Goal: Task Accomplishment & Management: Use online tool/utility

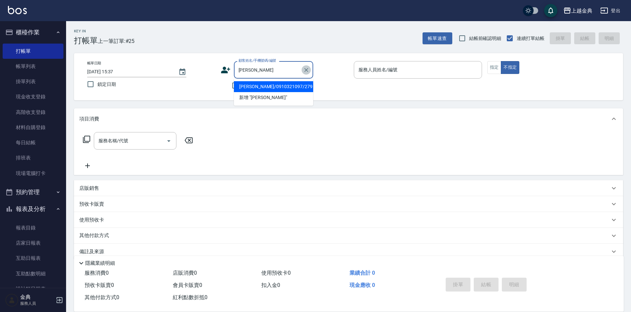
click at [306, 69] on icon "Clear" at bounding box center [306, 70] width 4 height 4
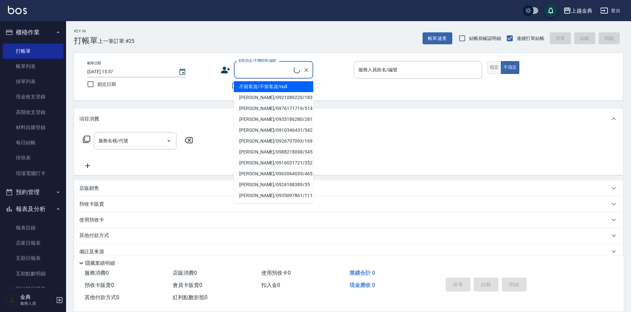
click at [495, 68] on button "指定" at bounding box center [495, 67] width 14 height 13
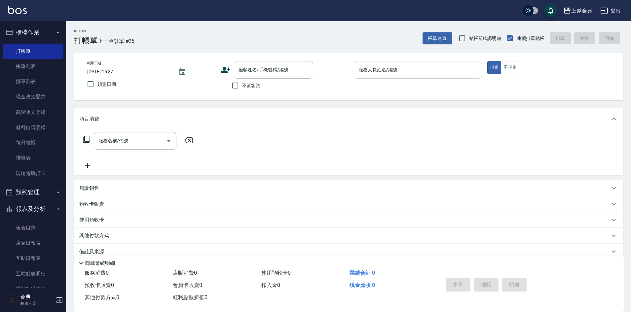
click at [424, 68] on input "服務人員姓名/編號" at bounding box center [418, 70] width 122 height 12
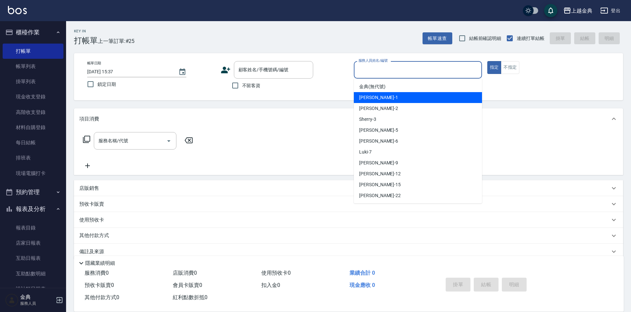
click at [393, 97] on div "Emma -1" at bounding box center [418, 97] width 128 height 11
type input "Emma-1"
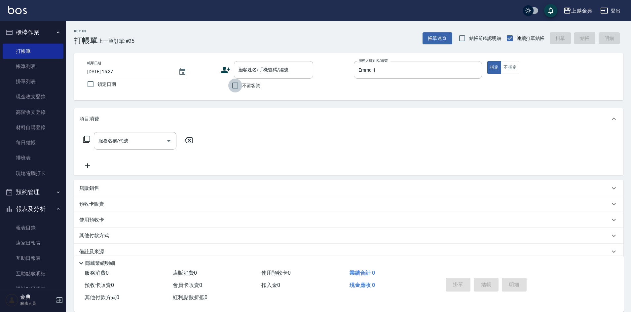
click at [235, 83] on input "不留客資" at bounding box center [235, 86] width 14 height 14
checkbox input "true"
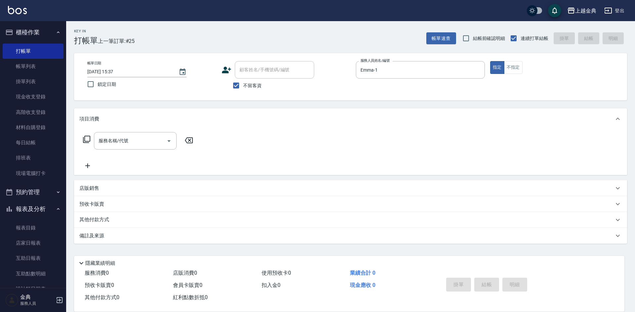
click at [86, 138] on icon at bounding box center [87, 140] width 8 height 8
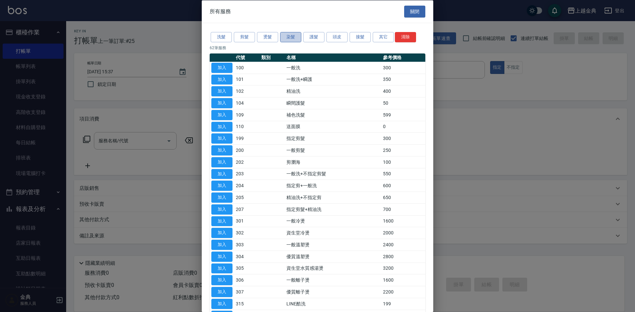
click at [290, 34] on button "染髮" at bounding box center [290, 37] width 21 height 10
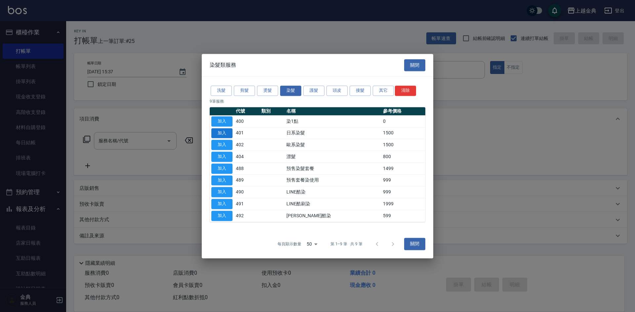
click at [221, 133] on button "加入" at bounding box center [221, 133] width 21 height 10
type input "日系染髮(401)"
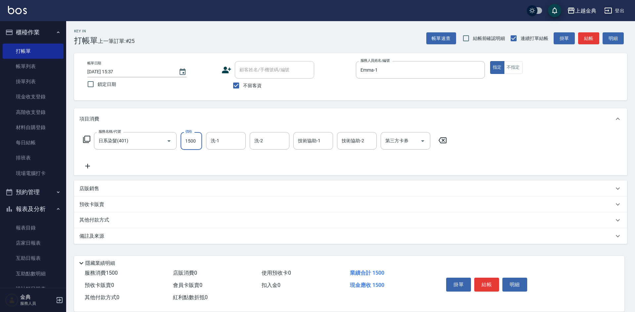
click at [196, 136] on input "1500" at bounding box center [190, 141] width 21 height 18
type input "3199"
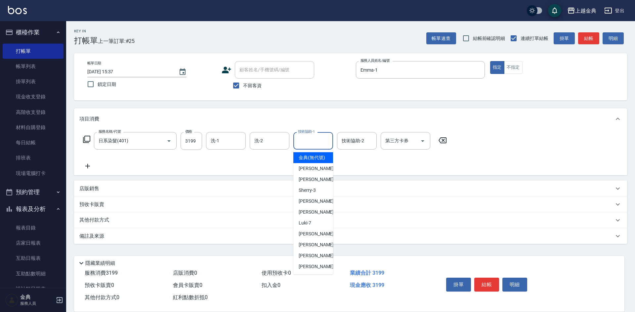
click at [317, 142] on input "技術協助-1" at bounding box center [313, 141] width 34 height 12
click at [308, 270] on span "[PERSON_NAME] -22" at bounding box center [319, 266] width 42 height 7
type input "[PERSON_NAME]-22"
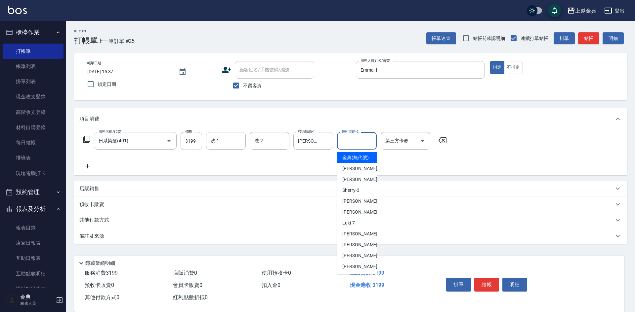
click at [349, 139] on input "技術協助-2" at bounding box center [357, 141] width 34 height 12
click at [358, 172] on span "Emma -1" at bounding box center [361, 168] width 39 height 7
type input "Emma-1"
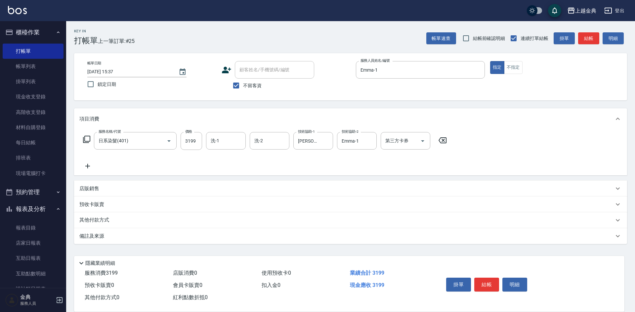
click at [112, 222] on p "其他付款方式" at bounding box center [95, 220] width 33 height 7
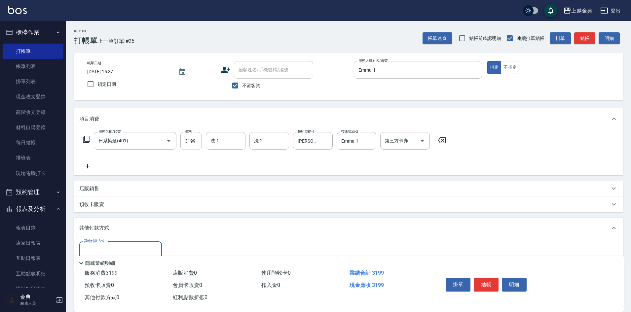
scroll to position [33, 0]
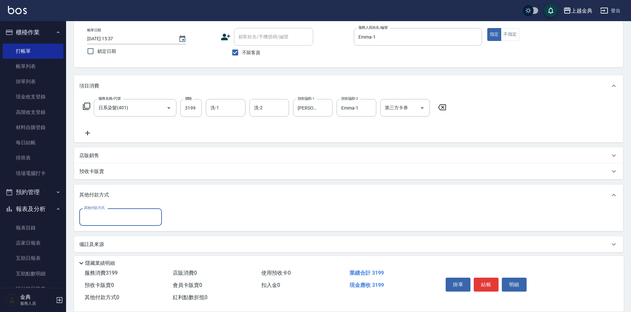
click at [113, 217] on input "其他付款方式" at bounding box center [120, 218] width 77 height 12
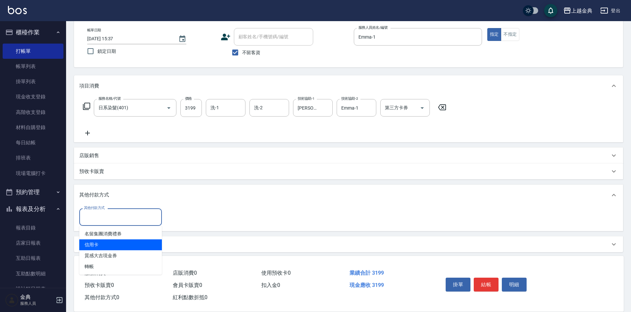
click at [99, 244] on span "信用卡" at bounding box center [120, 245] width 83 height 11
type input "信用卡"
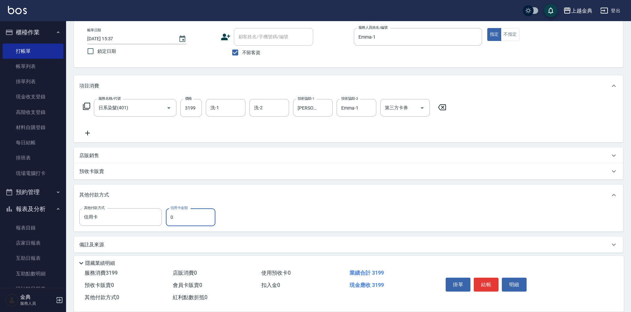
click at [170, 218] on input "0" at bounding box center [191, 218] width 50 height 18
type input "3199"
click at [485, 279] on button "結帳" at bounding box center [486, 285] width 25 height 14
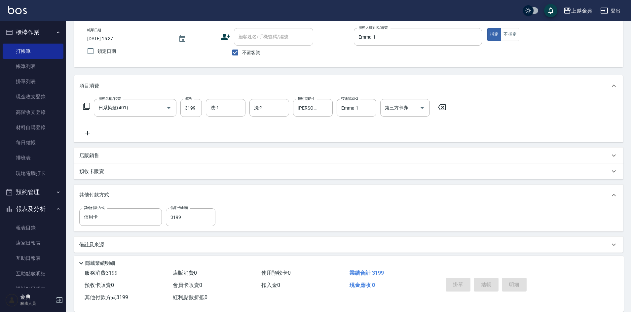
type input "[DATE] 17:55"
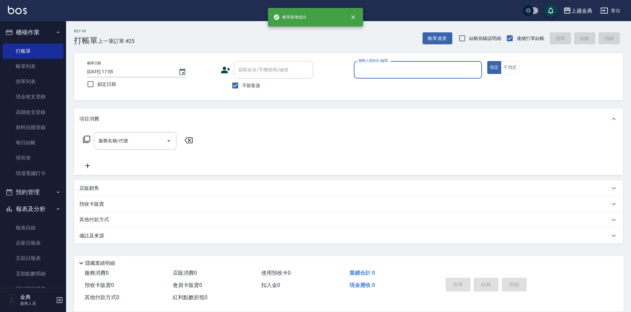
scroll to position [0, 0]
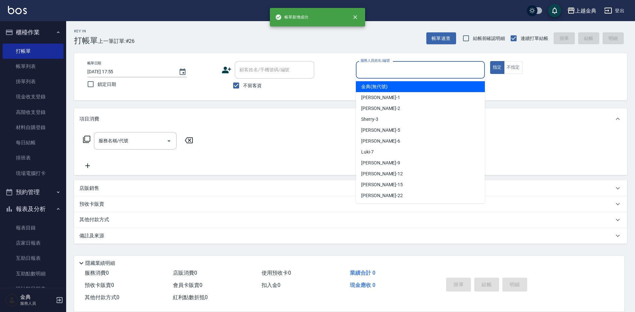
click at [429, 70] on input "服務人員姓名/編號" at bounding box center [420, 70] width 123 height 12
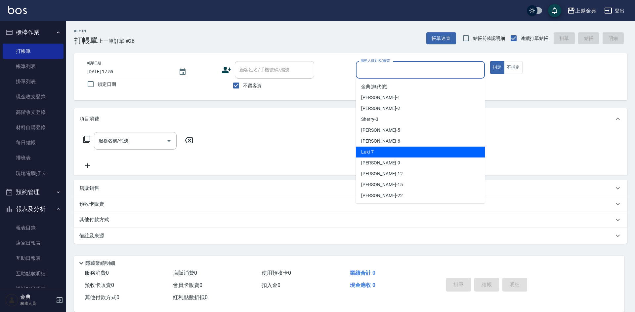
click at [397, 148] on div "Luki -7" at bounding box center [420, 152] width 129 height 11
type input "Luki-7"
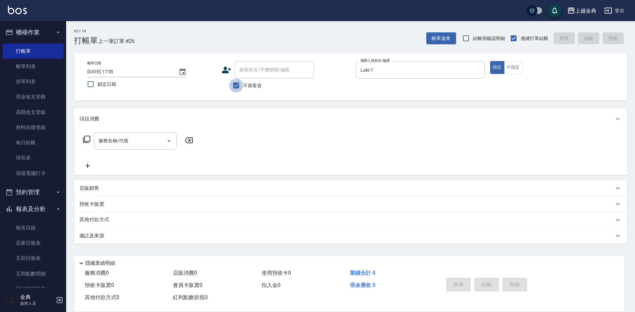
click at [236, 84] on input "不留客資" at bounding box center [236, 86] width 14 height 14
checkbox input "false"
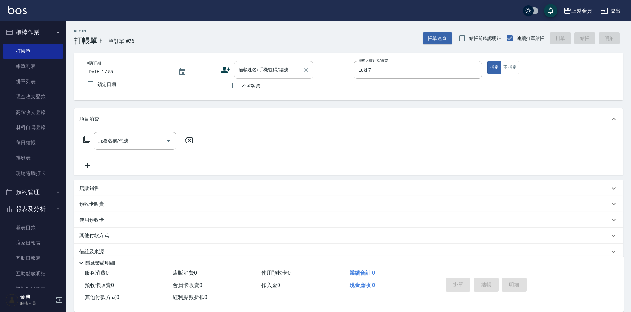
click at [252, 72] on input "顧客姓名/手機號碼/編號" at bounding box center [268, 70] width 63 height 12
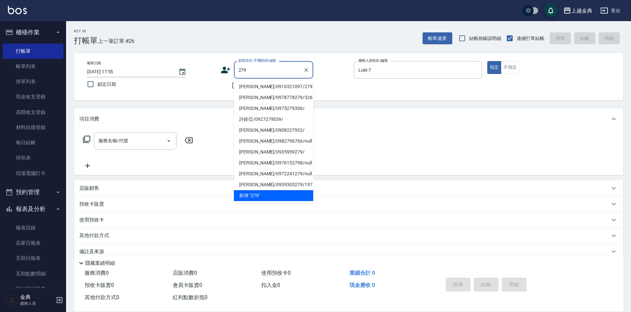
click at [278, 82] on li "[PERSON_NAME]/0910321097/279" at bounding box center [273, 86] width 79 height 11
type input "[PERSON_NAME]/0910321097/279"
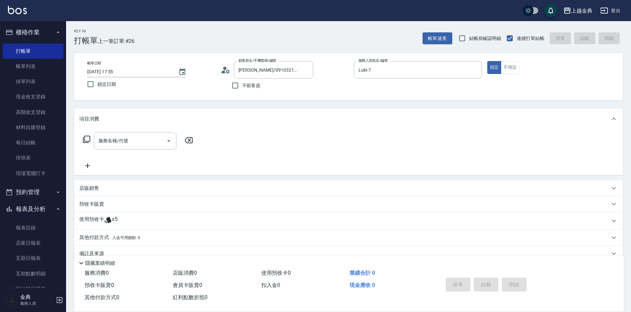
click at [87, 140] on icon at bounding box center [87, 140] width 8 height 8
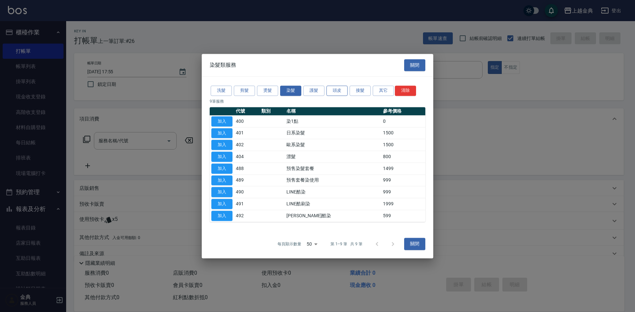
click at [336, 89] on button "頭皮" at bounding box center [336, 91] width 21 height 10
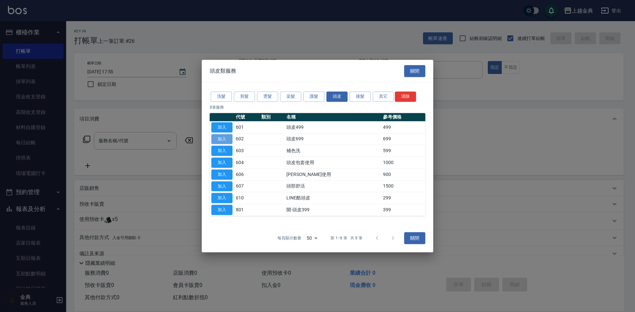
click at [222, 137] on button "加入" at bounding box center [221, 139] width 21 height 10
type input "頭皮699(602)"
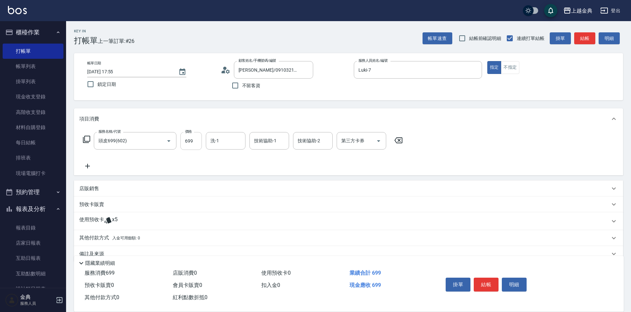
click at [190, 136] on input "699" at bounding box center [190, 141] width 21 height 18
type input "799"
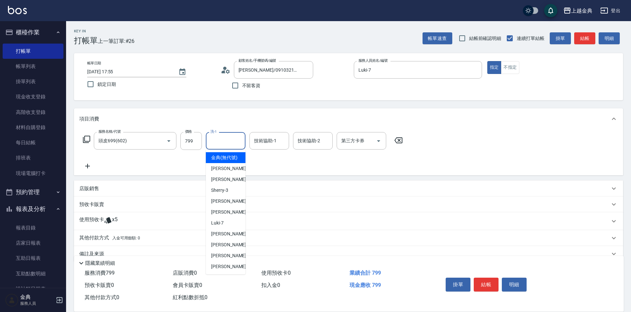
click at [216, 142] on input "洗-1" at bounding box center [226, 141] width 34 height 12
click at [230, 272] on div "[PERSON_NAME] -22" at bounding box center [226, 266] width 40 height 11
type input "[PERSON_NAME]-22"
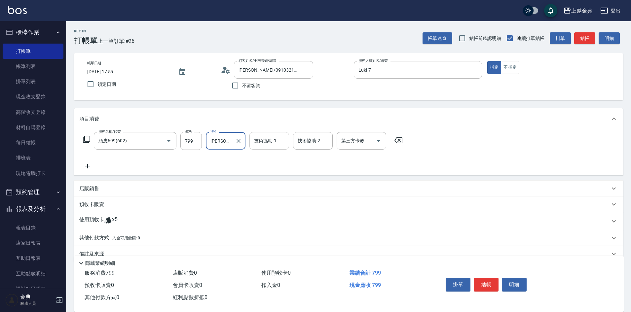
click at [269, 139] on input "技術協助-1" at bounding box center [270, 141] width 34 height 12
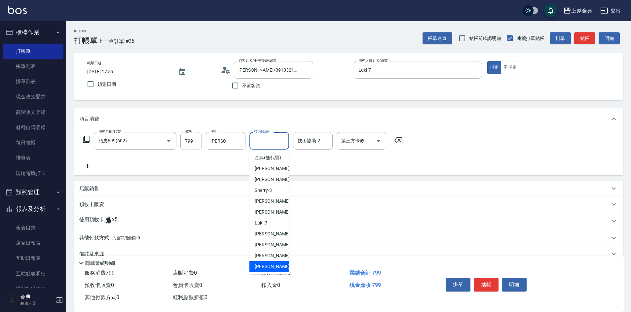
click at [274, 271] on div "[PERSON_NAME] -22" at bounding box center [270, 266] width 40 height 11
type input "[PERSON_NAME]-22"
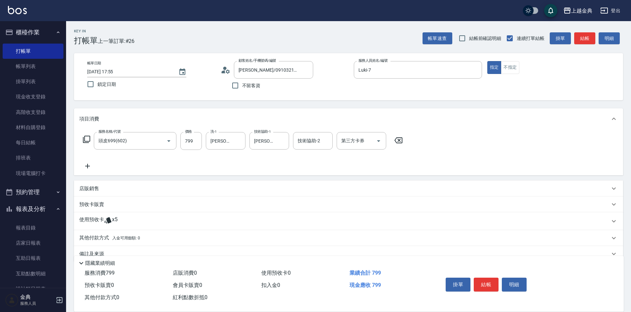
click at [130, 223] on div "使用預收卡 x5" at bounding box center [344, 222] width 531 height 10
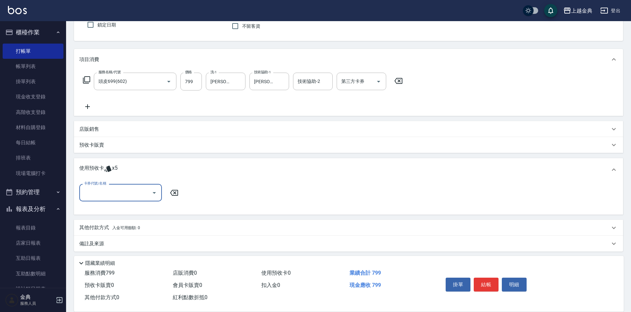
scroll to position [62, 0]
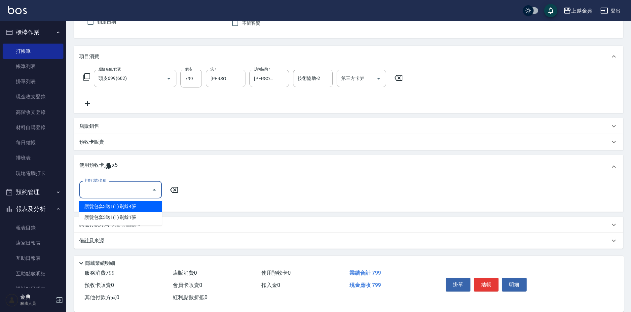
click at [122, 193] on input "卡券代號/名稱" at bounding box center [115, 190] width 67 height 12
click at [119, 216] on div "護髮包套3送1(1) 剩餘1張" at bounding box center [120, 217] width 83 height 11
type input "護髮包套3送1(1)"
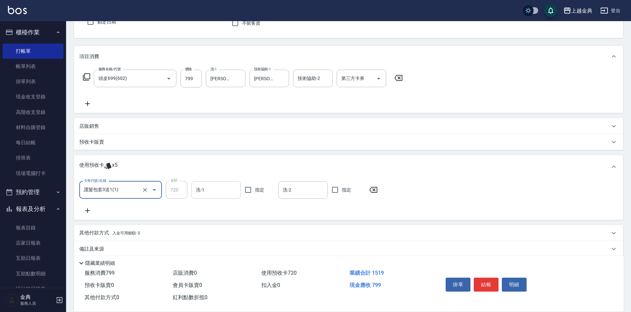
click at [223, 193] on input "洗-1" at bounding box center [216, 190] width 44 height 12
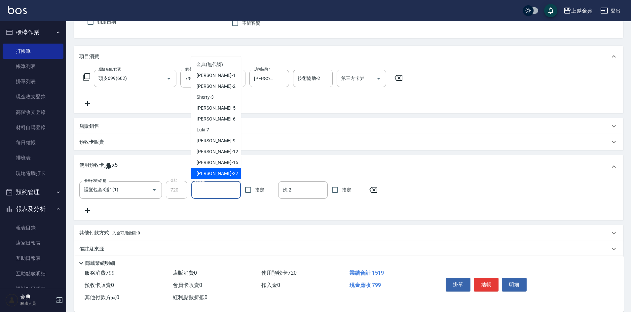
click at [214, 176] on div "[PERSON_NAME] -22" at bounding box center [216, 173] width 50 height 11
type input "[PERSON_NAME]-22"
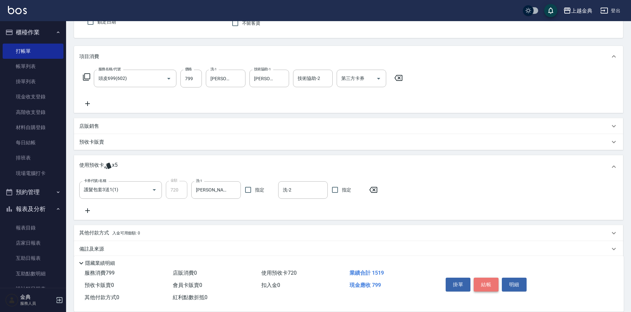
click at [486, 284] on button "結帳" at bounding box center [486, 285] width 25 height 14
type input "[DATE] 17:56"
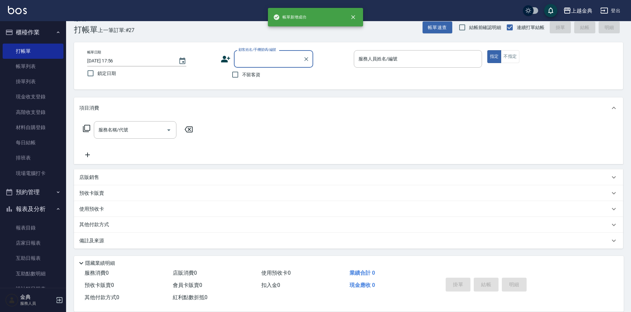
scroll to position [11, 0]
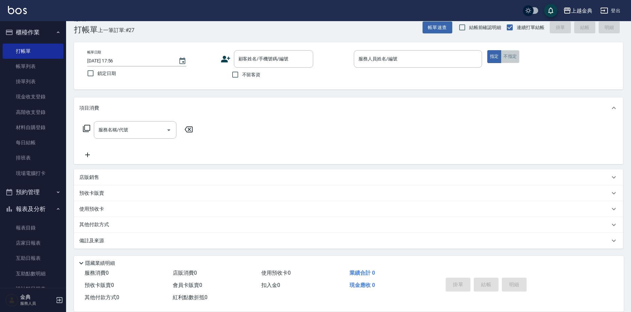
click at [509, 58] on button "不指定" at bounding box center [510, 56] width 19 height 13
click at [435, 55] on input "服務人員姓名/編號" at bounding box center [418, 59] width 122 height 12
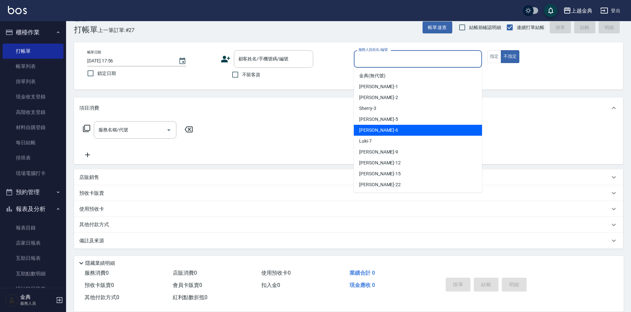
click at [405, 128] on div "[PERSON_NAME] -6" at bounding box center [418, 130] width 128 height 11
type input "[PERSON_NAME]-6"
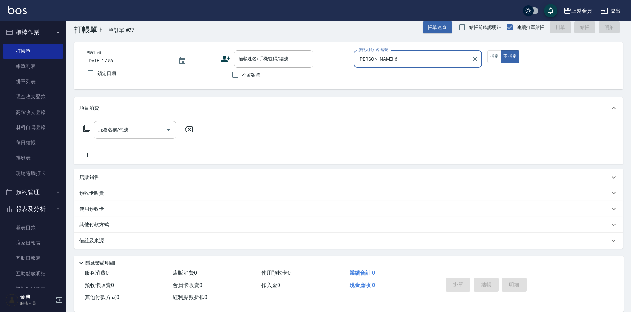
click at [169, 130] on icon "Open" at bounding box center [168, 131] width 3 height 2
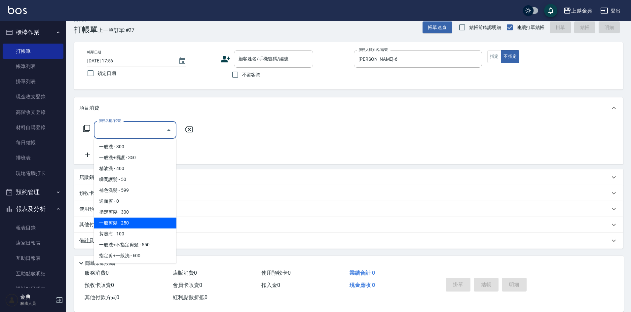
click at [145, 218] on span "一般剪髮 - 250" at bounding box center [135, 223] width 83 height 11
type input "一般剪髮(200)"
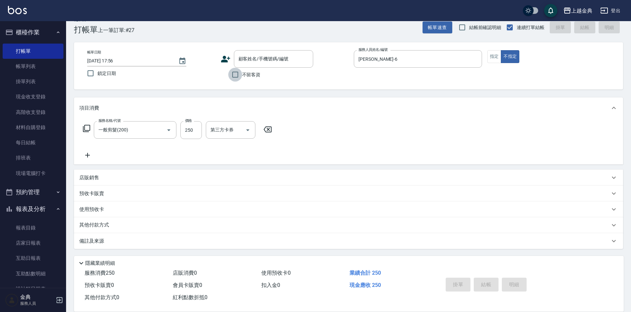
click at [234, 76] on input "不留客資" at bounding box center [235, 75] width 14 height 14
checkbox input "true"
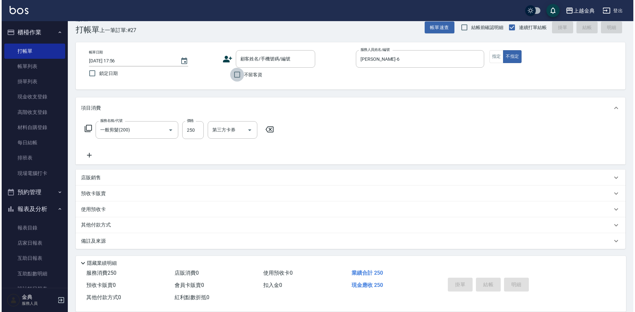
scroll to position [0, 0]
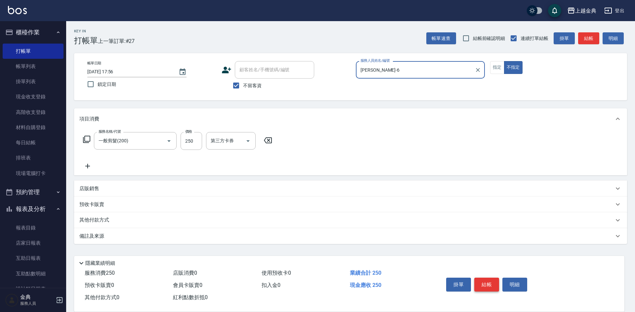
click at [483, 279] on button "結帳" at bounding box center [486, 285] width 25 height 14
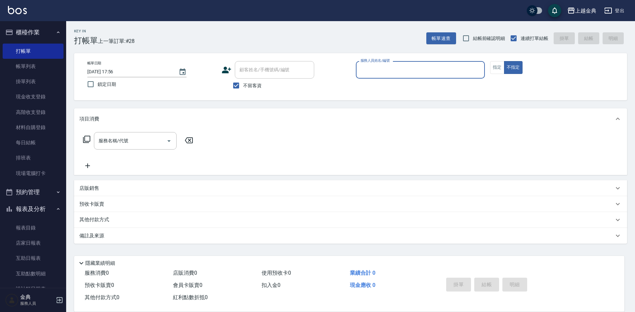
click at [429, 67] on input "服務人員姓名/編號" at bounding box center [420, 70] width 123 height 12
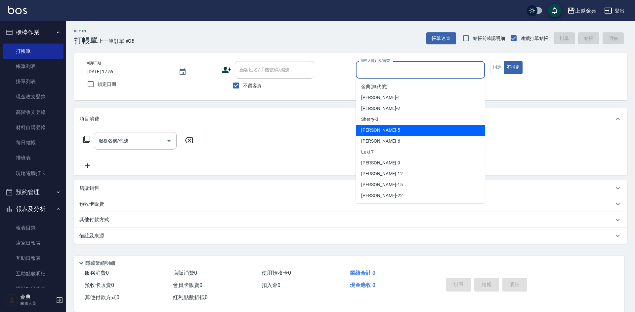
click at [396, 131] on div "[PERSON_NAME] -5" at bounding box center [420, 130] width 129 height 11
type input "[PERSON_NAME]-5"
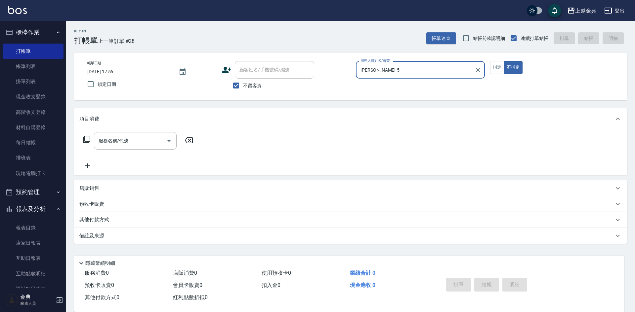
click at [87, 138] on icon at bounding box center [87, 140] width 8 height 8
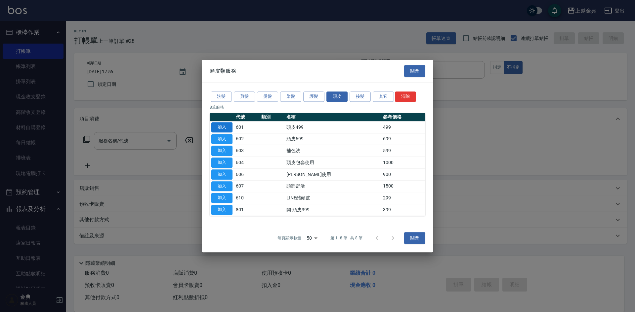
click at [221, 125] on button "加入" at bounding box center [221, 127] width 21 height 10
type input "頭皮499(601)"
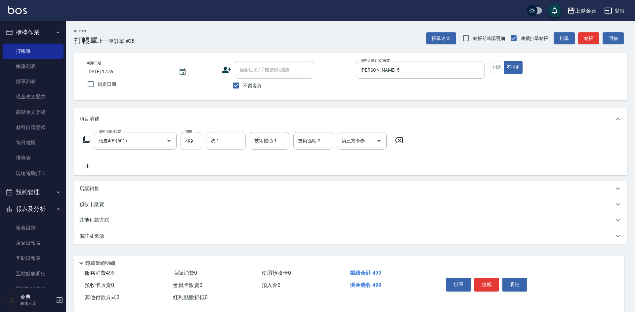
click at [225, 141] on input "洗-1" at bounding box center [226, 141] width 34 height 12
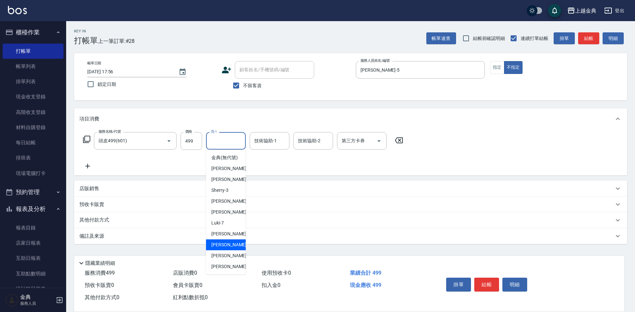
click at [224, 249] on span "[PERSON_NAME]-12" at bounding box center [232, 245] width 42 height 7
type input "[PERSON_NAME]-12"
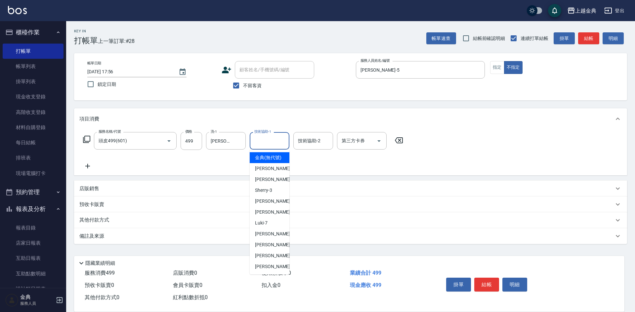
click at [277, 136] on input "技術協助-1" at bounding box center [270, 141] width 34 height 12
click at [274, 249] on span "[PERSON_NAME]-12" at bounding box center [276, 245] width 42 height 7
type input "[PERSON_NAME]-12"
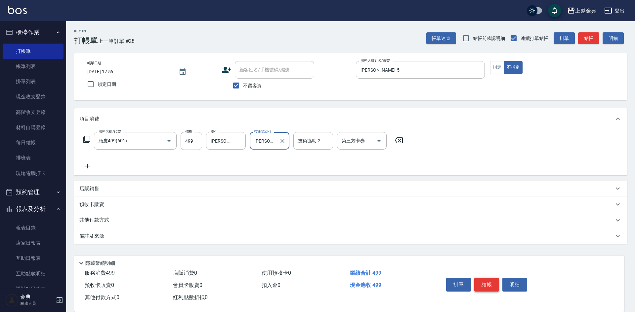
click at [484, 282] on button "結帳" at bounding box center [486, 285] width 25 height 14
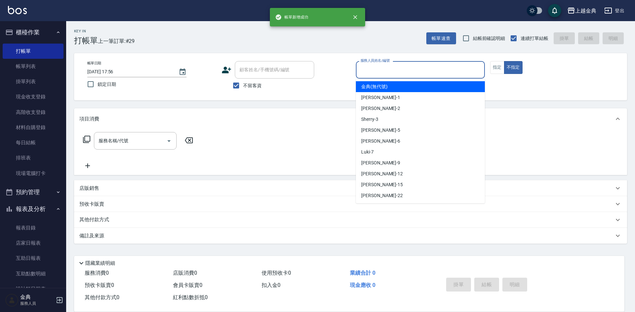
click at [454, 67] on input "服務人員姓名/編號" at bounding box center [420, 70] width 123 height 12
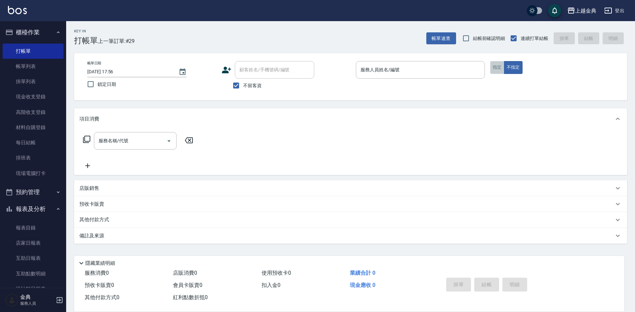
click at [496, 67] on button "指定" at bounding box center [497, 67] width 14 height 13
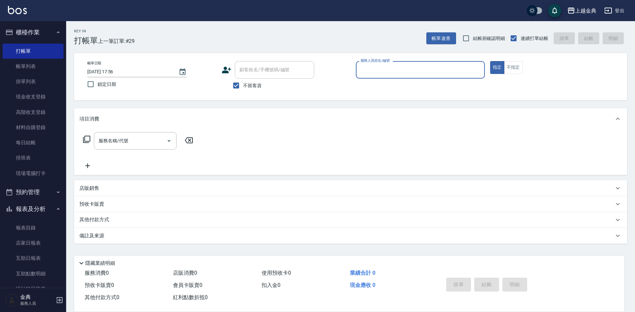
click at [422, 68] on input "服務人員姓名/編號" at bounding box center [420, 70] width 123 height 12
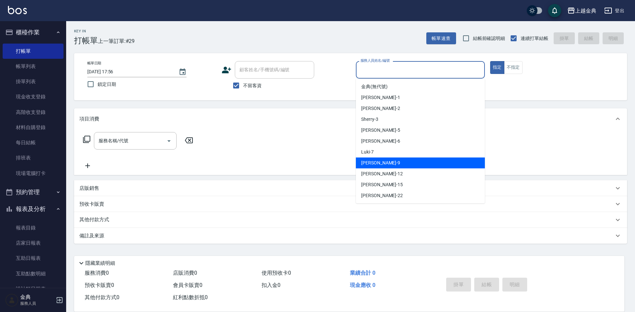
click at [396, 159] on div "[PERSON_NAME] -9" at bounding box center [420, 163] width 129 height 11
type input "[PERSON_NAME]-9"
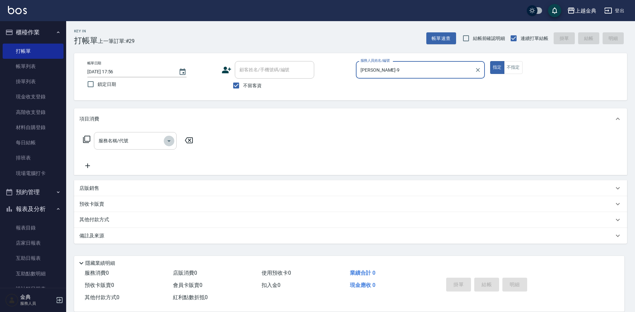
click at [165, 142] on icon "Open" at bounding box center [169, 141] width 8 height 8
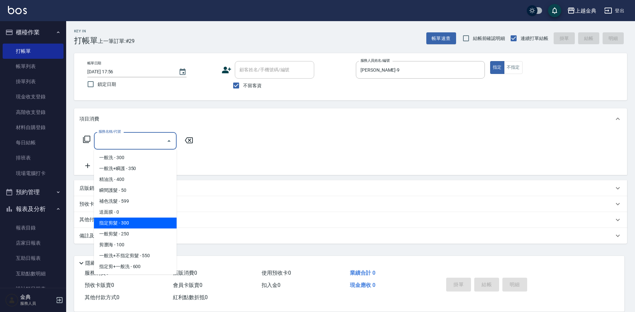
click at [140, 222] on span "指定剪髮 - 300" at bounding box center [135, 223] width 83 height 11
type input "指定剪髮(199)"
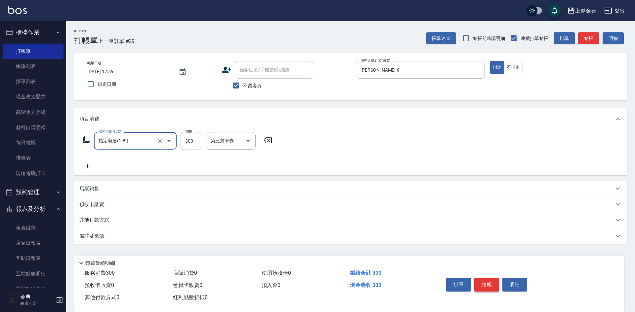
click at [481, 283] on button "結帳" at bounding box center [486, 285] width 25 height 14
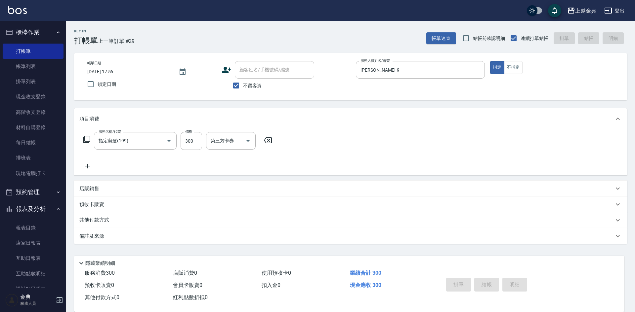
type input "[DATE] 17:57"
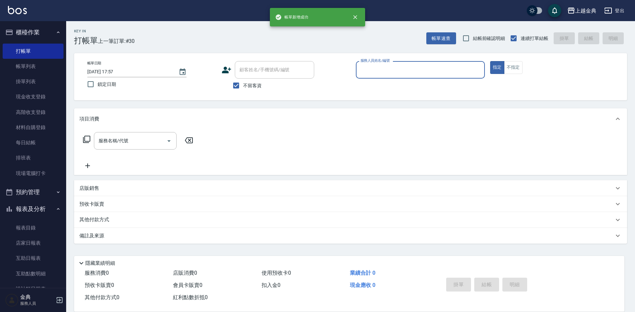
click at [408, 76] on div "服務人員姓名/編號" at bounding box center [420, 70] width 129 height 18
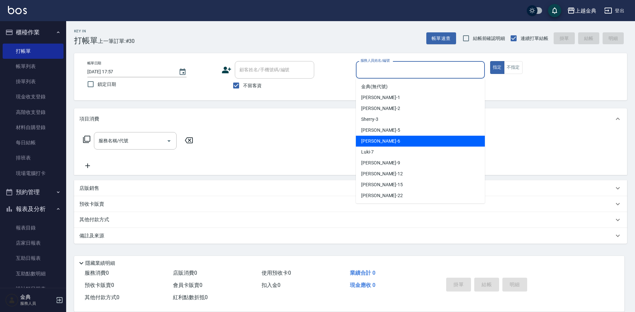
click at [392, 139] on div "[PERSON_NAME] -6" at bounding box center [420, 141] width 129 height 11
type input "[PERSON_NAME]-6"
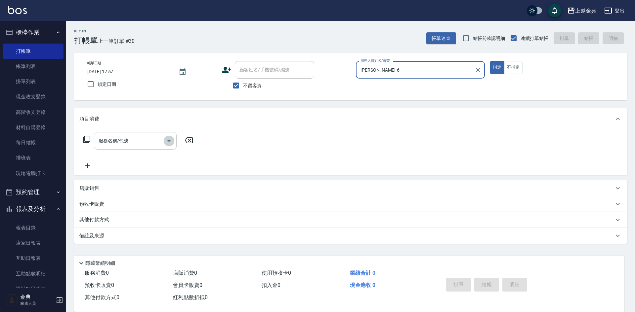
click at [169, 143] on icon "Open" at bounding box center [169, 141] width 8 height 8
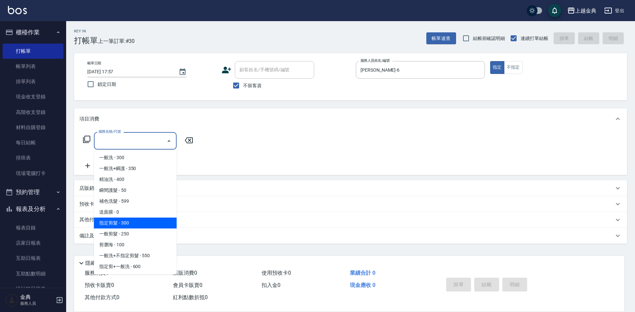
click at [139, 221] on span "指定剪髮 - 300" at bounding box center [135, 223] width 83 height 11
type input "指定剪髮(199)"
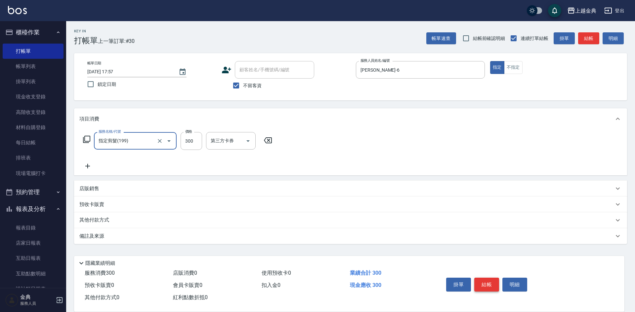
click at [483, 282] on button "結帳" at bounding box center [486, 285] width 25 height 14
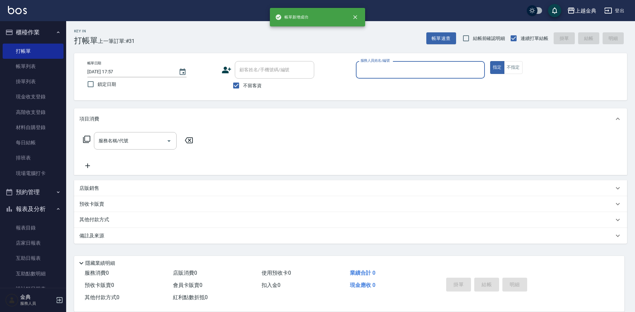
click at [415, 69] on input "服務人員姓名/編號" at bounding box center [420, 70] width 123 height 12
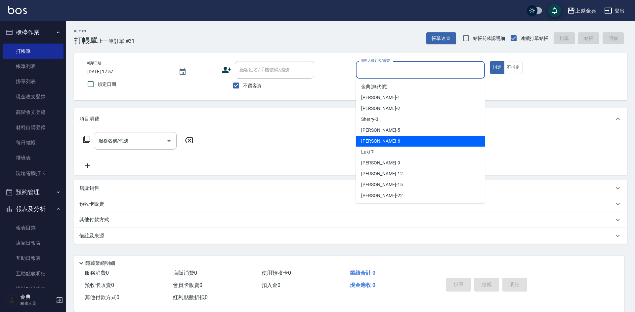
click at [392, 139] on div "[PERSON_NAME] -6" at bounding box center [420, 141] width 129 height 11
type input "[PERSON_NAME]-6"
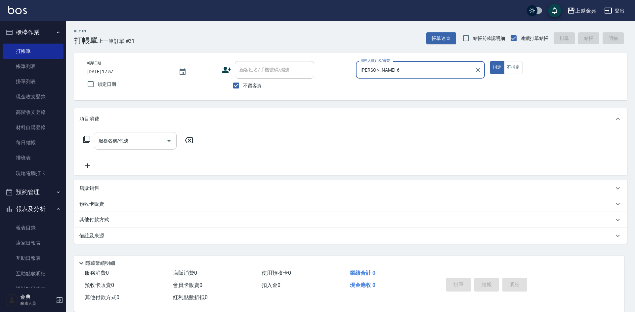
click at [170, 144] on icon "Open" at bounding box center [169, 141] width 8 height 8
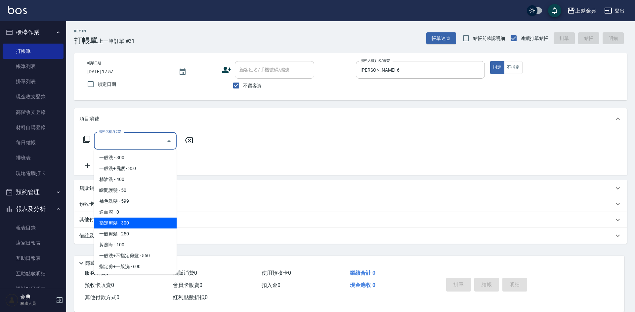
click at [151, 224] on span "指定剪髮 - 300" at bounding box center [135, 223] width 83 height 11
type input "指定剪髮(199)"
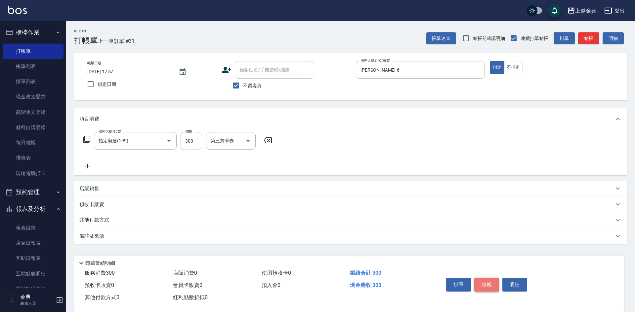
click at [475, 285] on button "結帳" at bounding box center [486, 285] width 25 height 14
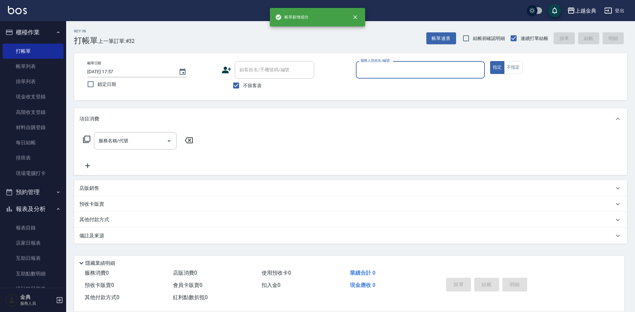
click at [442, 72] on input "服務人員姓名/編號" at bounding box center [420, 70] width 123 height 12
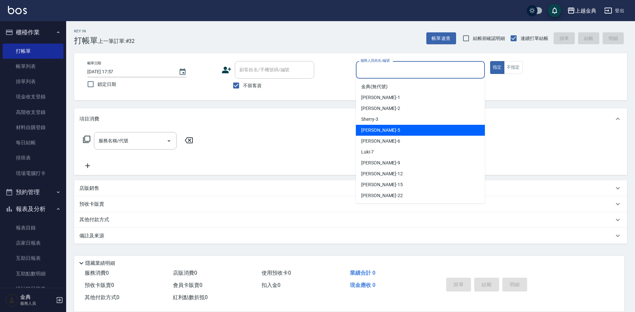
click at [423, 132] on div "[PERSON_NAME] -5" at bounding box center [420, 130] width 129 height 11
type input "[PERSON_NAME]-5"
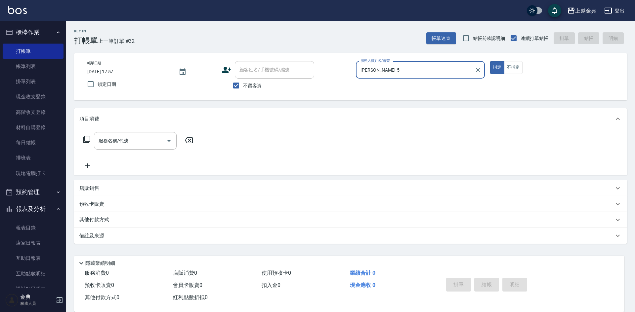
click at [85, 138] on icon at bounding box center [86, 139] width 7 height 7
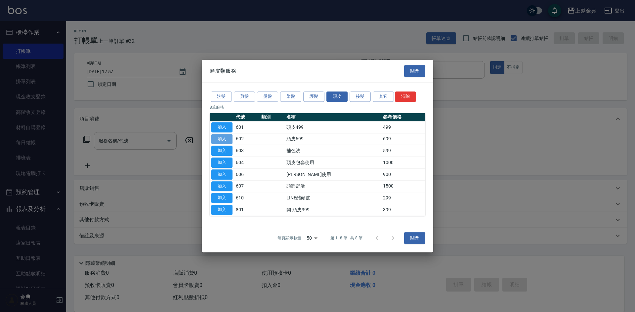
click at [228, 140] on button "加入" at bounding box center [221, 139] width 21 height 10
type input "頭皮699(602)"
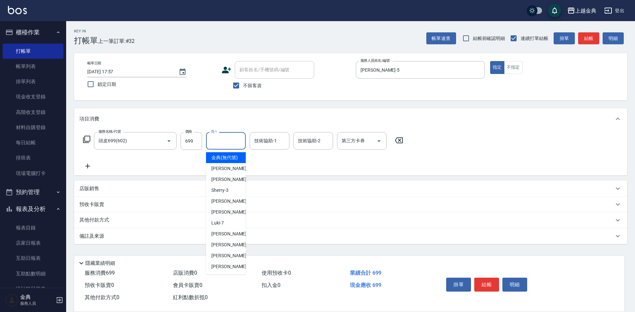
click at [231, 141] on input "洗-1" at bounding box center [226, 141] width 34 height 12
click at [227, 270] on div "[PERSON_NAME] -22" at bounding box center [226, 266] width 40 height 11
type input "[PERSON_NAME]-22"
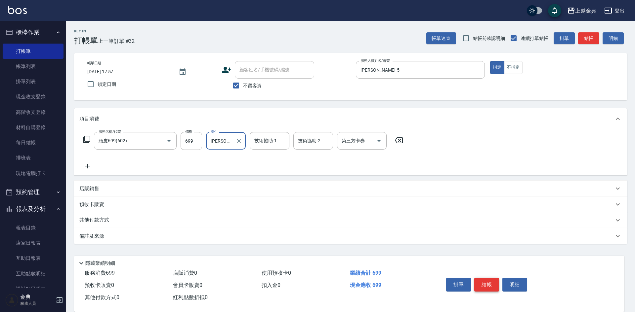
click at [488, 280] on button "結帳" at bounding box center [486, 285] width 25 height 14
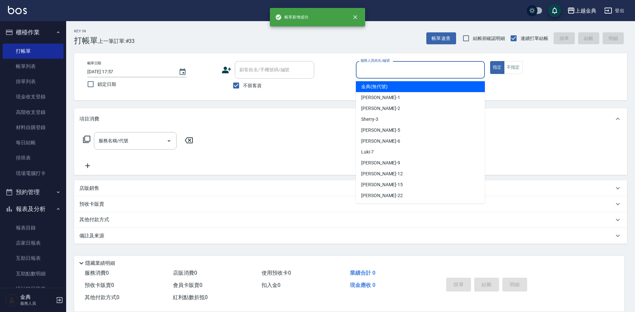
click at [434, 69] on input "服務人員姓名/編號" at bounding box center [420, 70] width 123 height 12
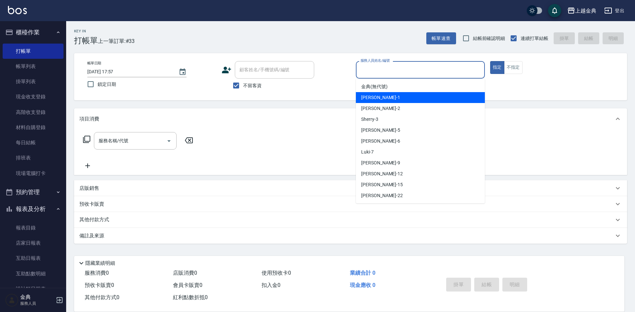
click at [419, 93] on div "Emma -1" at bounding box center [420, 97] width 129 height 11
type input "Emma-1"
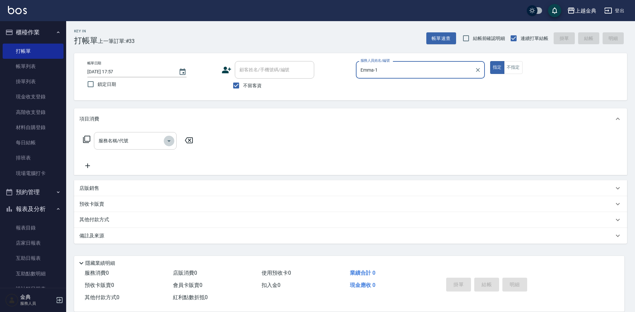
click at [173, 142] on icon "Open" at bounding box center [169, 141] width 8 height 8
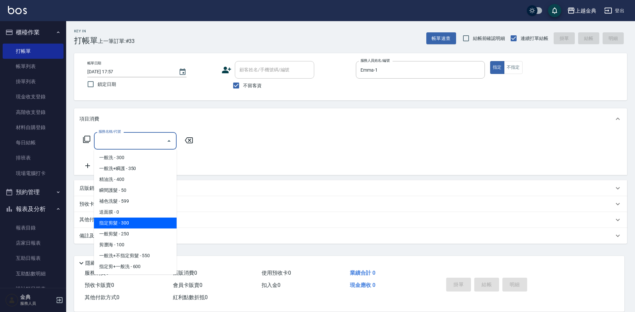
click at [143, 224] on span "指定剪髮 - 300" at bounding box center [135, 223] width 83 height 11
type input "指定剪髮(199)"
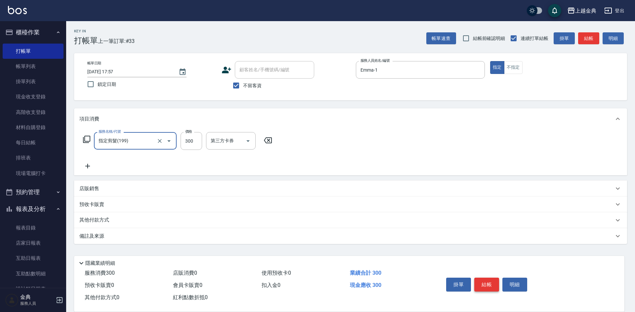
click at [479, 281] on button "結帳" at bounding box center [486, 285] width 25 height 14
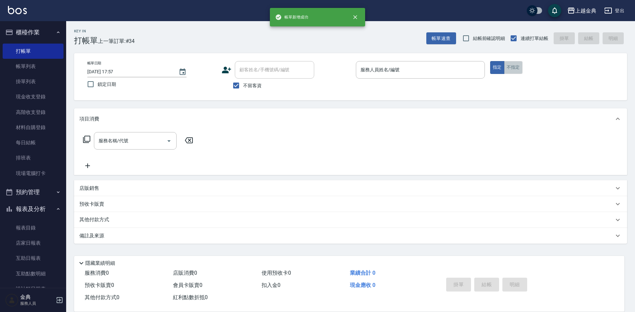
click at [518, 68] on button "不指定" at bounding box center [513, 67] width 19 height 13
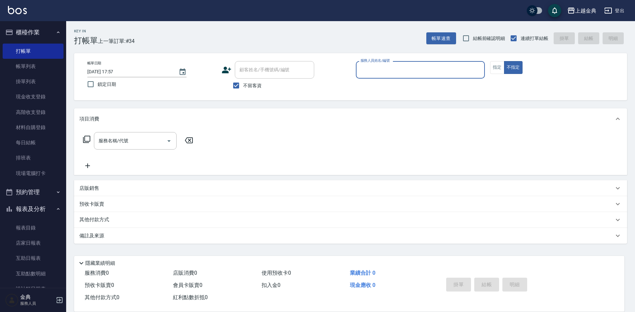
click at [434, 70] on input "服務人員姓名/編號" at bounding box center [420, 70] width 123 height 12
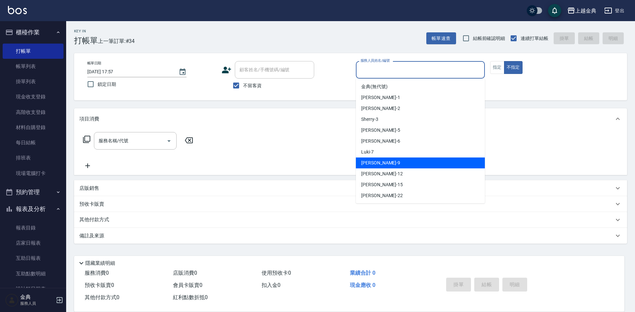
click at [407, 162] on div "[PERSON_NAME] -9" at bounding box center [420, 163] width 129 height 11
type input "[PERSON_NAME]-9"
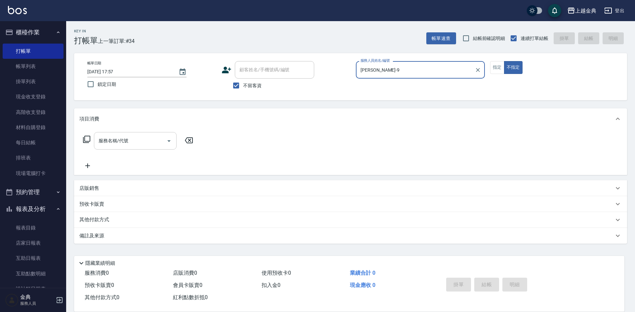
click at [172, 143] on icon "Open" at bounding box center [169, 141] width 8 height 8
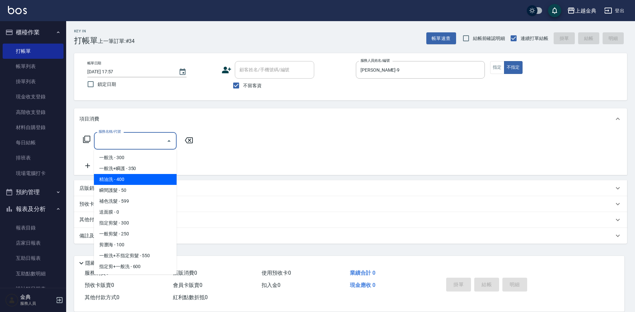
click at [145, 179] on span "精油洗 - 400" at bounding box center [135, 179] width 83 height 11
type input "精油洗(102)"
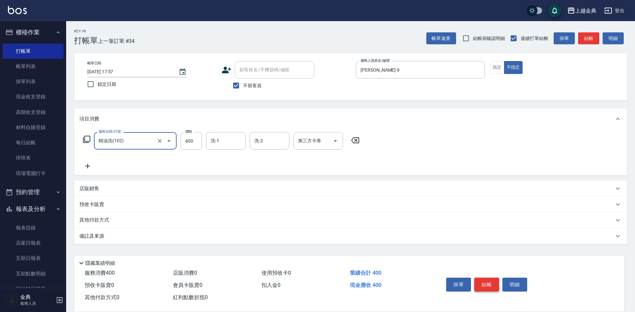
click at [486, 279] on button "結帳" at bounding box center [486, 285] width 25 height 14
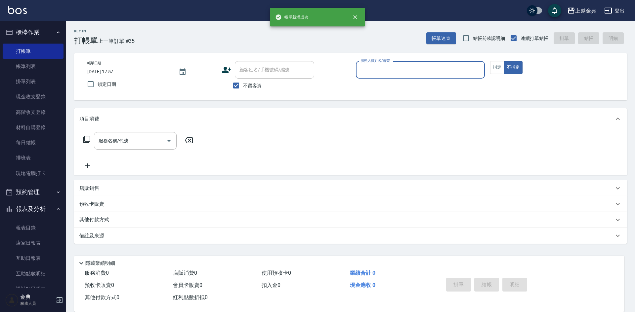
click at [415, 63] on div "服務人員姓名/編號" at bounding box center [420, 70] width 129 height 18
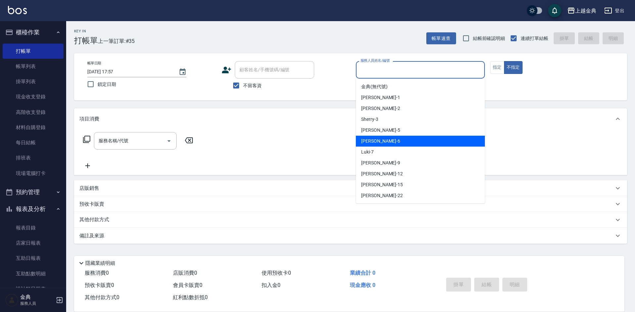
click at [413, 139] on div "[PERSON_NAME] -6" at bounding box center [420, 141] width 129 height 11
type input "[PERSON_NAME]-6"
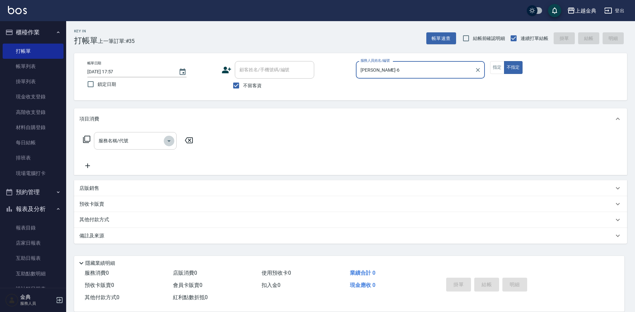
click at [170, 141] on icon "Open" at bounding box center [169, 141] width 8 height 8
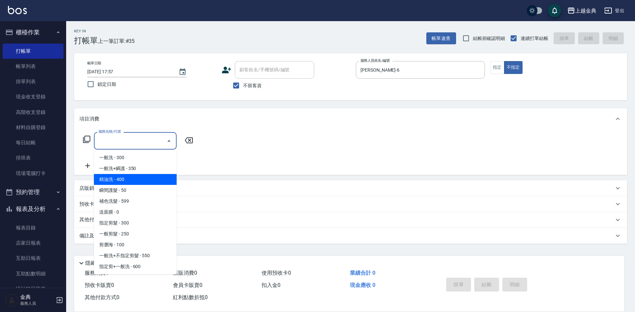
click at [143, 175] on span "精油洗 - 400" at bounding box center [135, 179] width 83 height 11
type input "精油洗(102)"
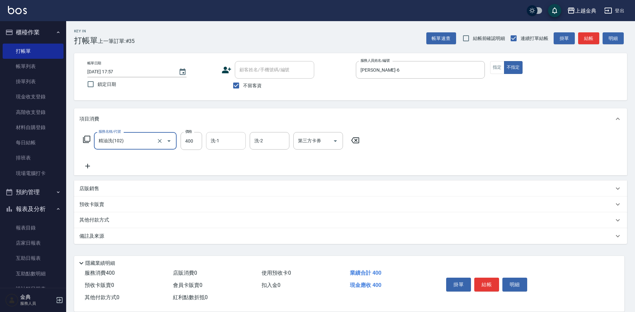
click at [232, 138] on input "洗-1" at bounding box center [226, 141] width 34 height 12
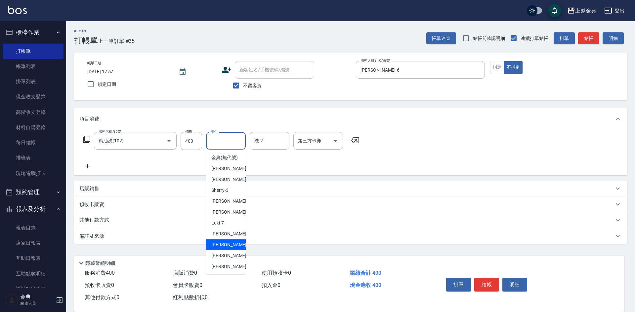
click at [230, 249] on span "[PERSON_NAME]-12" at bounding box center [232, 245] width 42 height 7
type input "[PERSON_NAME]-12"
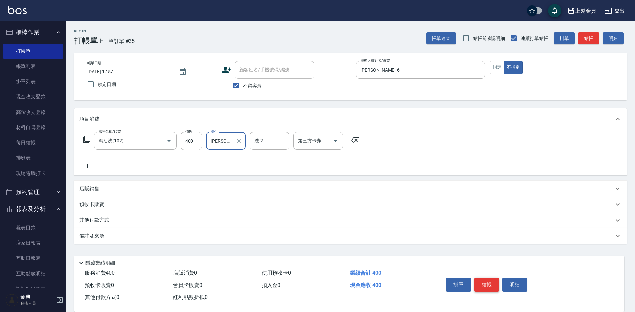
click at [483, 281] on button "結帳" at bounding box center [486, 285] width 25 height 14
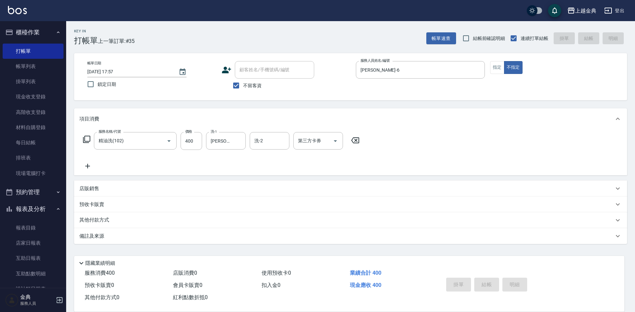
type input "[DATE] 17:58"
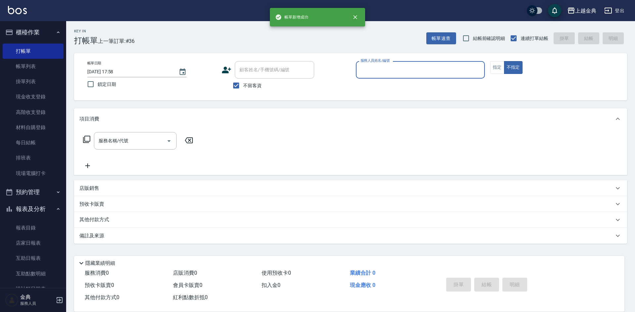
click at [438, 66] on input "服務人員姓名/編號" at bounding box center [420, 70] width 123 height 12
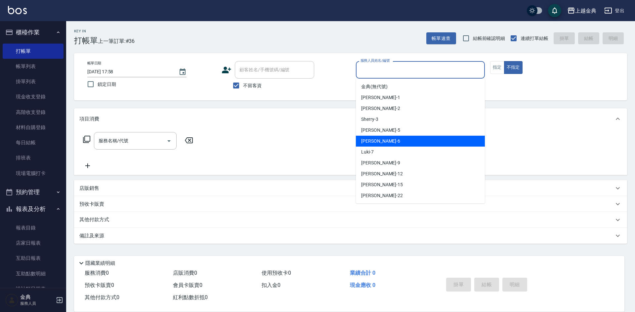
click at [415, 142] on div "[PERSON_NAME] -6" at bounding box center [420, 141] width 129 height 11
type input "[PERSON_NAME]-6"
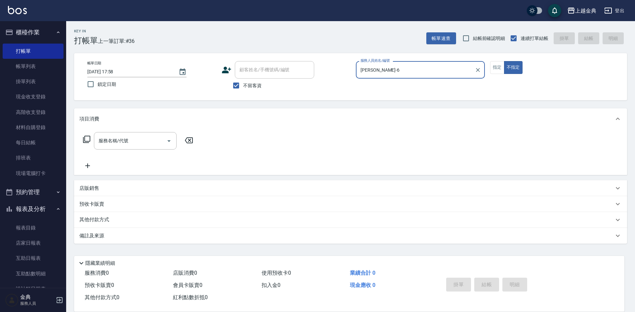
click at [85, 137] on icon at bounding box center [86, 139] width 7 height 7
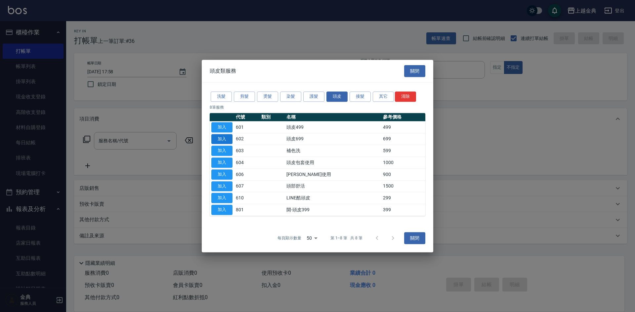
click at [218, 138] on button "加入" at bounding box center [221, 139] width 21 height 10
type input "頭皮699(602)"
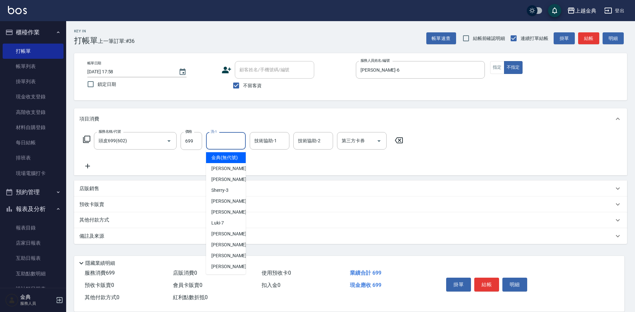
click at [223, 143] on input "洗-1" at bounding box center [226, 141] width 34 height 12
click at [224, 238] on span "[PERSON_NAME] -9" at bounding box center [230, 234] width 39 height 7
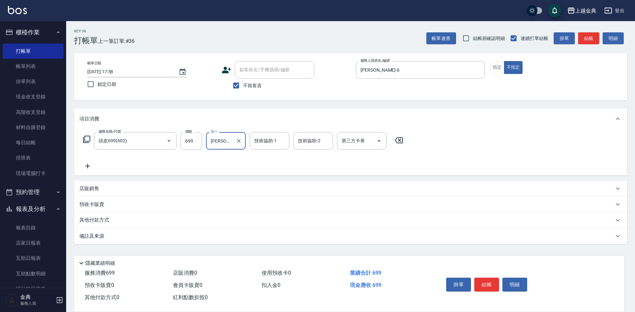
type input "[PERSON_NAME]-9"
click at [483, 280] on button "結帳" at bounding box center [486, 285] width 25 height 14
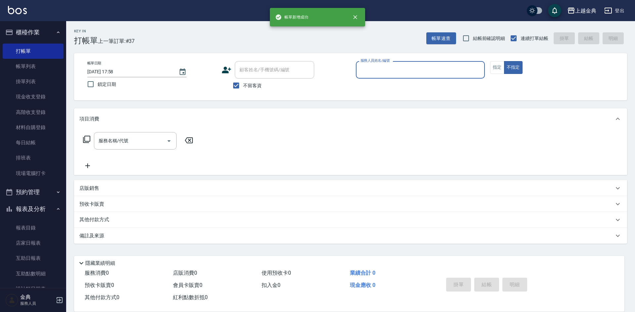
click at [454, 70] on input "服務人員姓名/編號" at bounding box center [420, 70] width 123 height 12
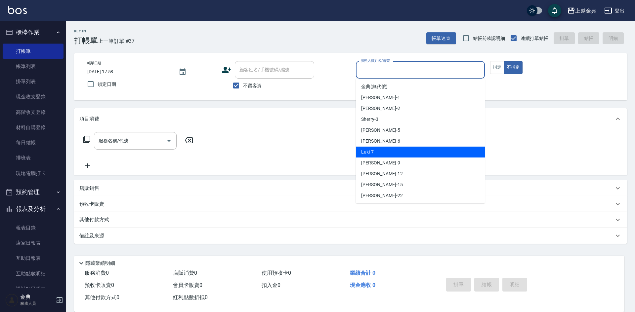
click at [422, 152] on div "Luki -7" at bounding box center [420, 152] width 129 height 11
type input "Luki-7"
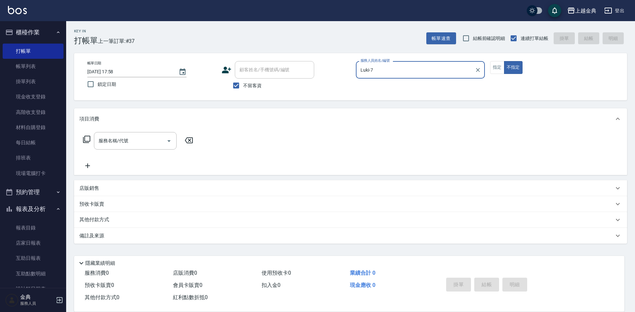
click at [86, 137] on icon at bounding box center [86, 139] width 7 height 7
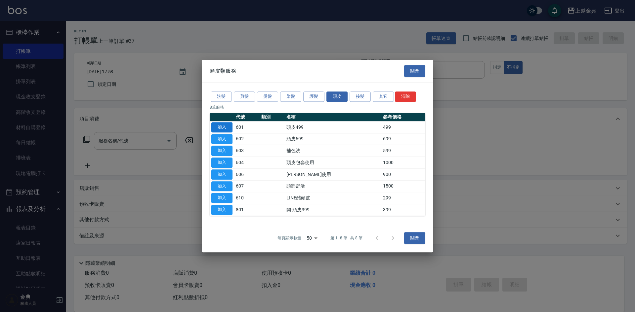
click at [225, 127] on button "加入" at bounding box center [221, 127] width 21 height 10
type input "頭皮499(601)"
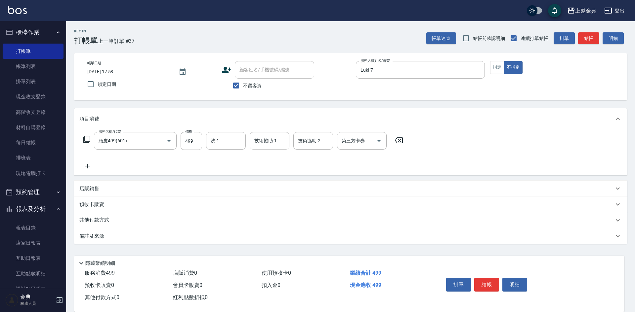
click at [272, 142] on input "技術協助-1" at bounding box center [270, 141] width 34 height 12
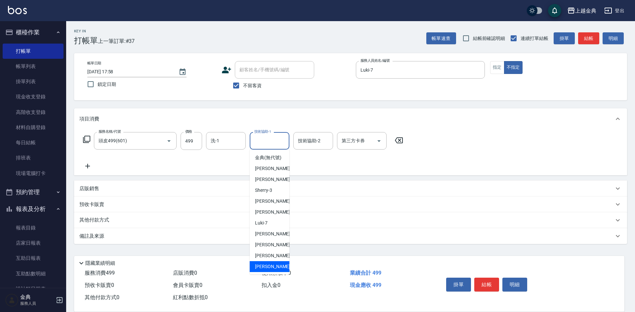
click at [272, 272] on div "[PERSON_NAME] -22" at bounding box center [270, 266] width 40 height 11
type input "[PERSON_NAME]-22"
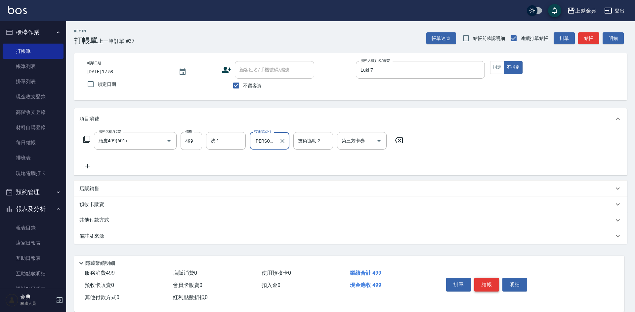
click at [487, 284] on button "結帳" at bounding box center [486, 285] width 25 height 14
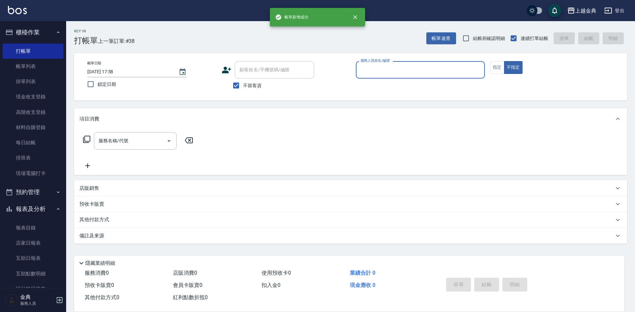
click at [442, 68] on input "服務人員姓名/編號" at bounding box center [420, 70] width 123 height 12
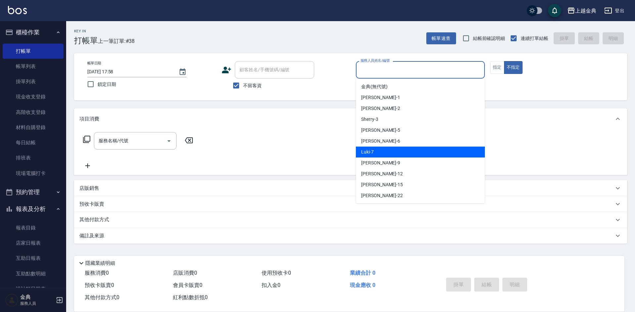
click at [405, 154] on div "Luki -7" at bounding box center [420, 152] width 129 height 11
type input "Luki-7"
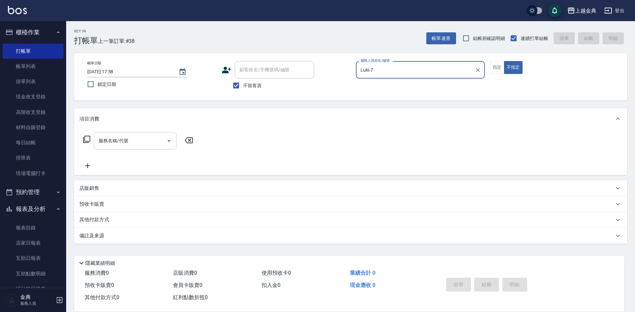
click at [167, 142] on icon "Open" at bounding box center [169, 141] width 8 height 8
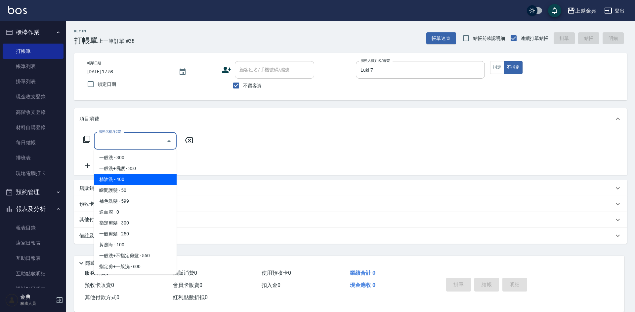
click at [149, 181] on span "精油洗 - 400" at bounding box center [135, 179] width 83 height 11
type input "精油洗(102)"
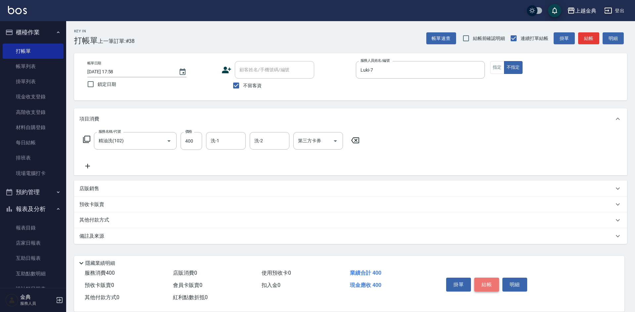
click at [480, 280] on button "結帳" at bounding box center [486, 285] width 25 height 14
